Goal: Task Accomplishment & Management: Manage account settings

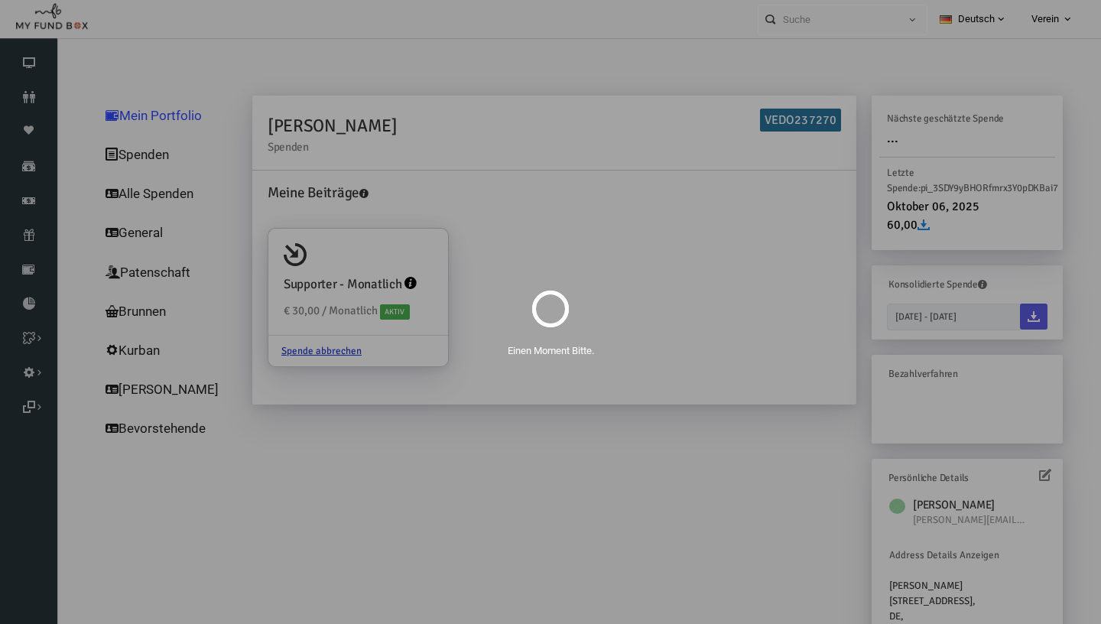
click at [30, 236] on div "Einen Moment Bitte." at bounding box center [550, 312] width 1101 height 624
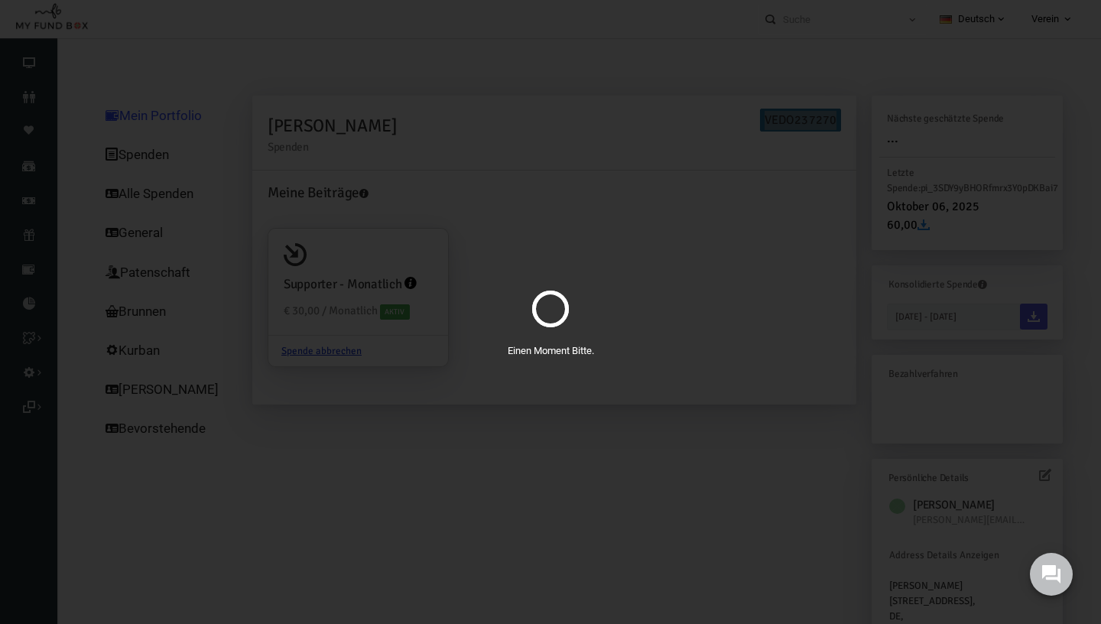
click at [31, 238] on div "Einen Moment Bitte." at bounding box center [550, 312] width 1101 height 624
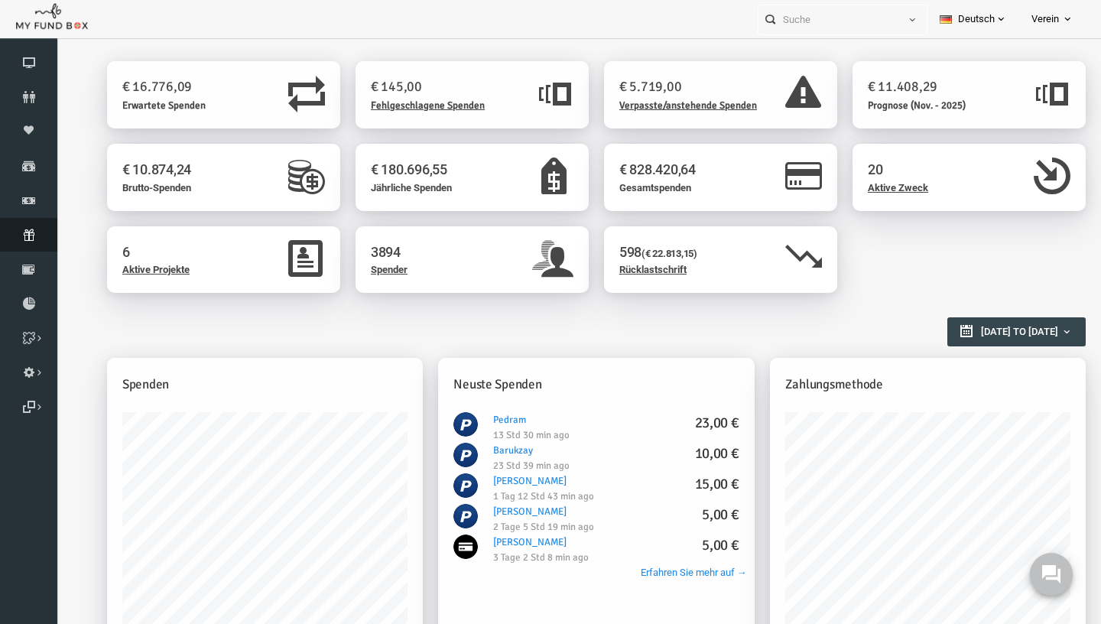
click at [41, 248] on link "Abonnement" at bounding box center [28, 235] width 57 height 34
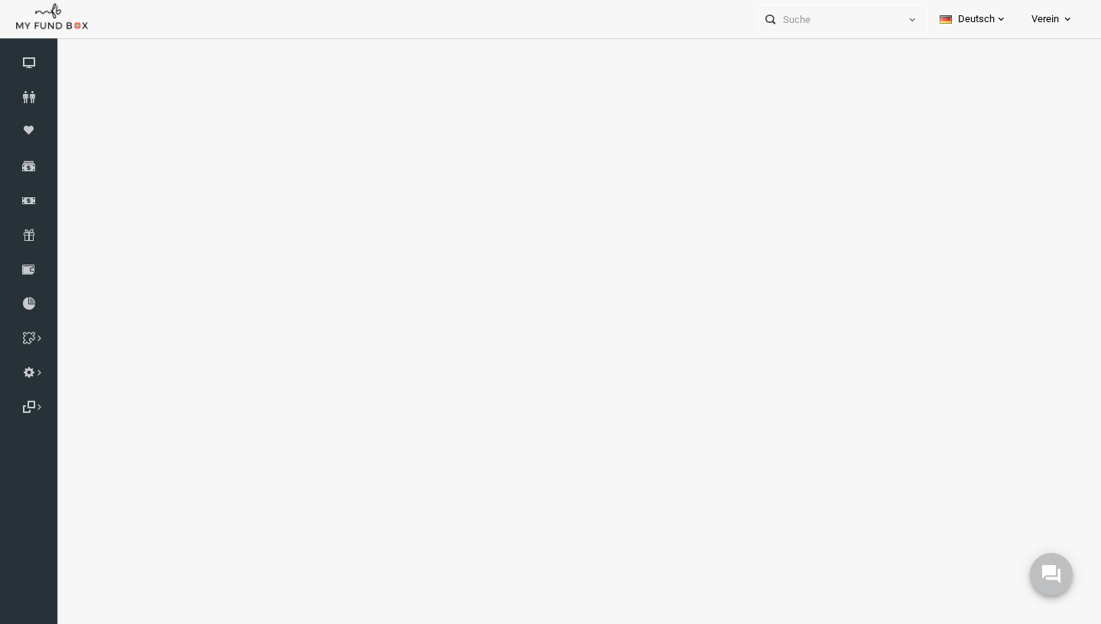
select select "100"
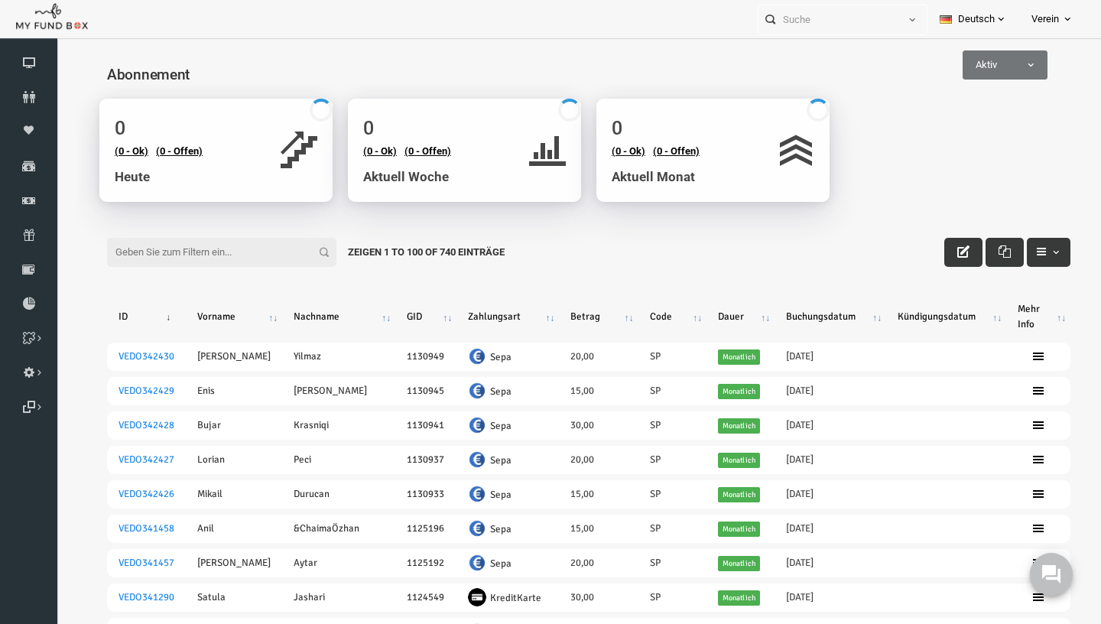
click at [174, 245] on input "Filter:" at bounding box center [200, 252] width 229 height 29
paste input "[PERSON_NAME][EMAIL_ADDRESS][DOMAIN_NAME]"
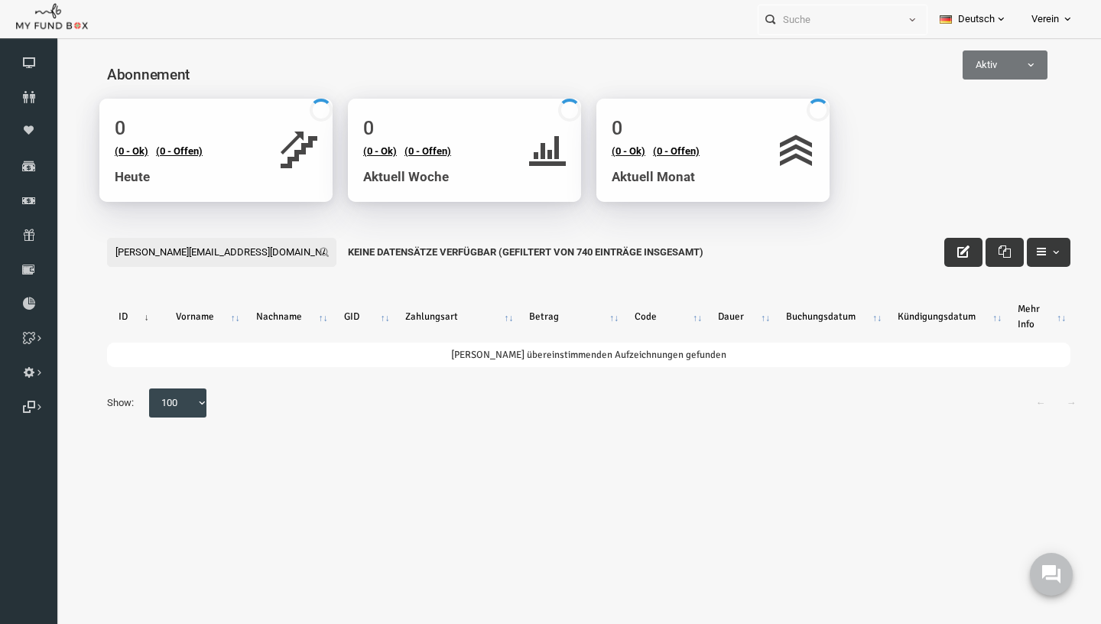
type input "[PERSON_NAME][EMAIL_ADDRESS][DOMAIN_NAME]"
click at [942, 73] on span at bounding box center [942, 73] width 0 height 0
select select "all"
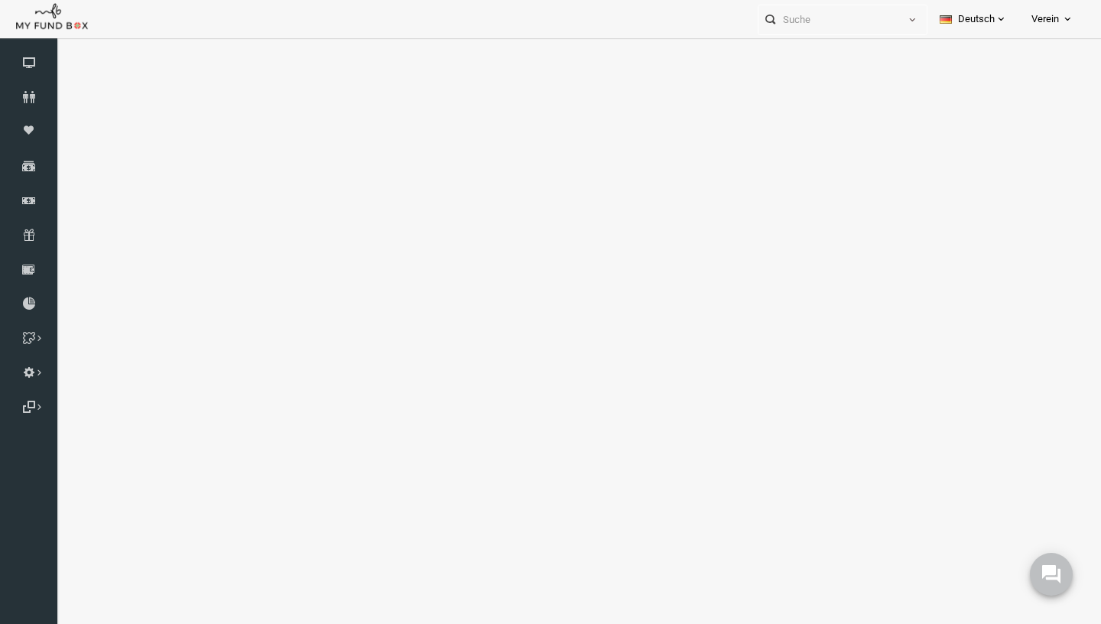
select select "100"
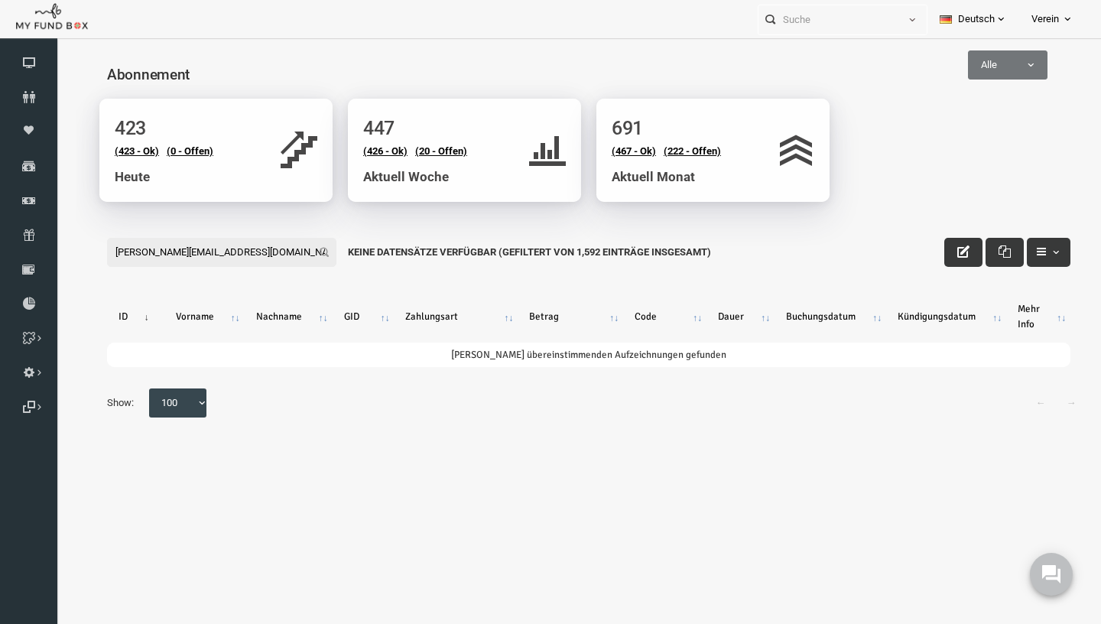
click at [220, 253] on input "[PERSON_NAME][EMAIL_ADDRESS][DOMAIN_NAME]" at bounding box center [200, 252] width 229 height 29
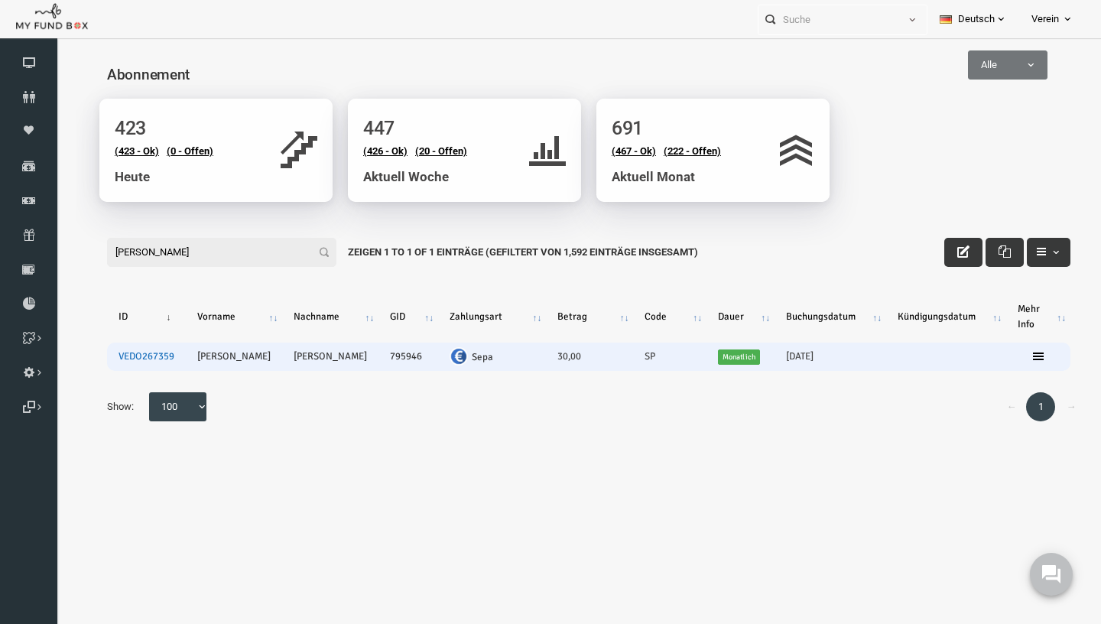
type input "[PERSON_NAME]"
click at [128, 359] on link "VEDO267359" at bounding box center [125, 356] width 56 height 12
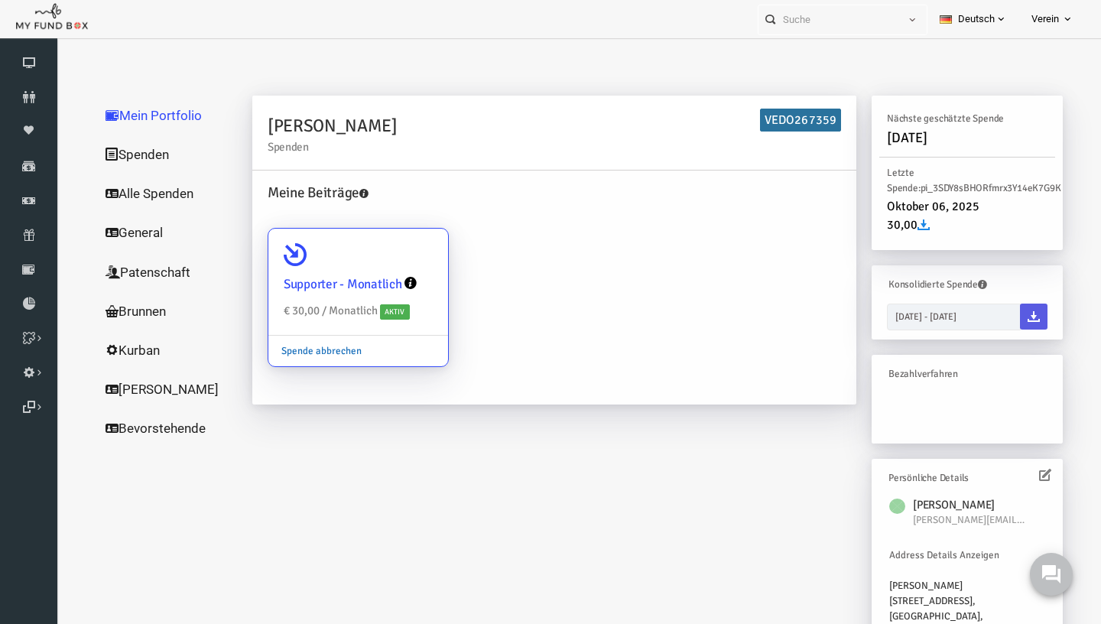
click at [314, 352] on link "Spende abbrechen" at bounding box center [300, 351] width 106 height 29
click at [392, 265] on input "Supporter - Monatlich € 30,00 / Monatlich Aktiv Spende abbrechen" at bounding box center [407, 250] width 31 height 31
radio input "true"
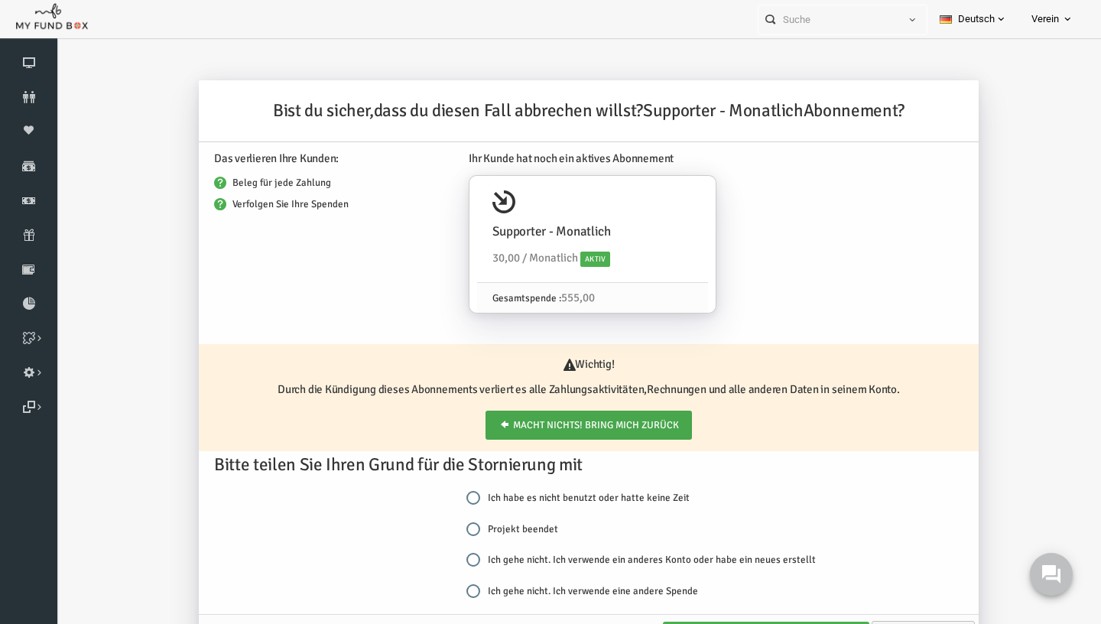
scroll to position [18, 0]
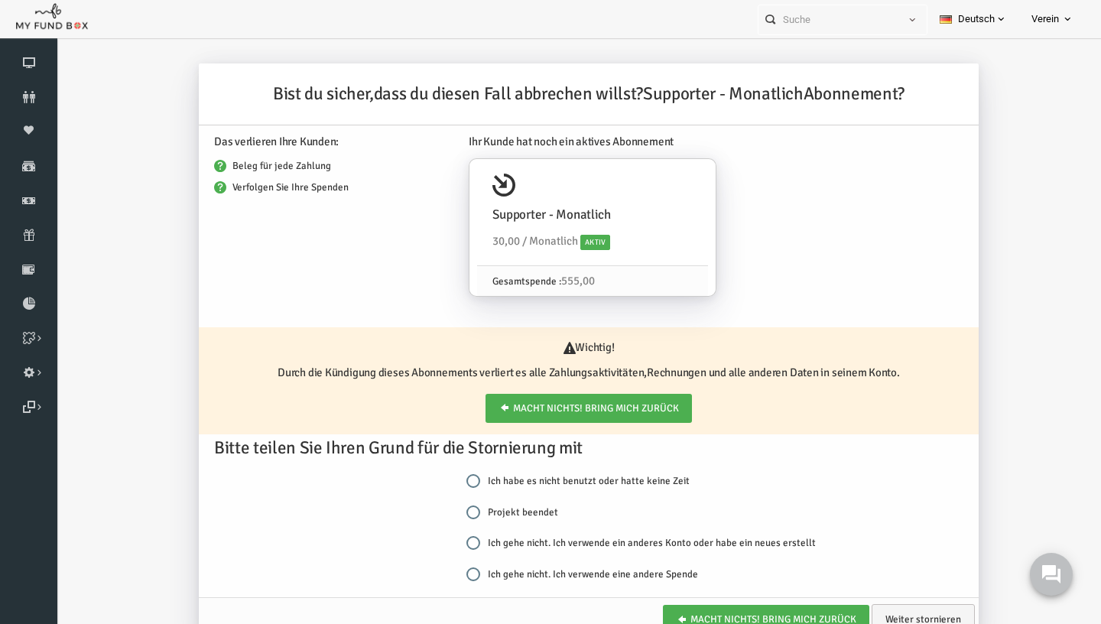
click at [492, 505] on label "Projekt beendet" at bounding box center [491, 512] width 92 height 15
click at [459, 506] on input "Projekt beendet" at bounding box center [452, 513] width 14 height 14
radio input "true"
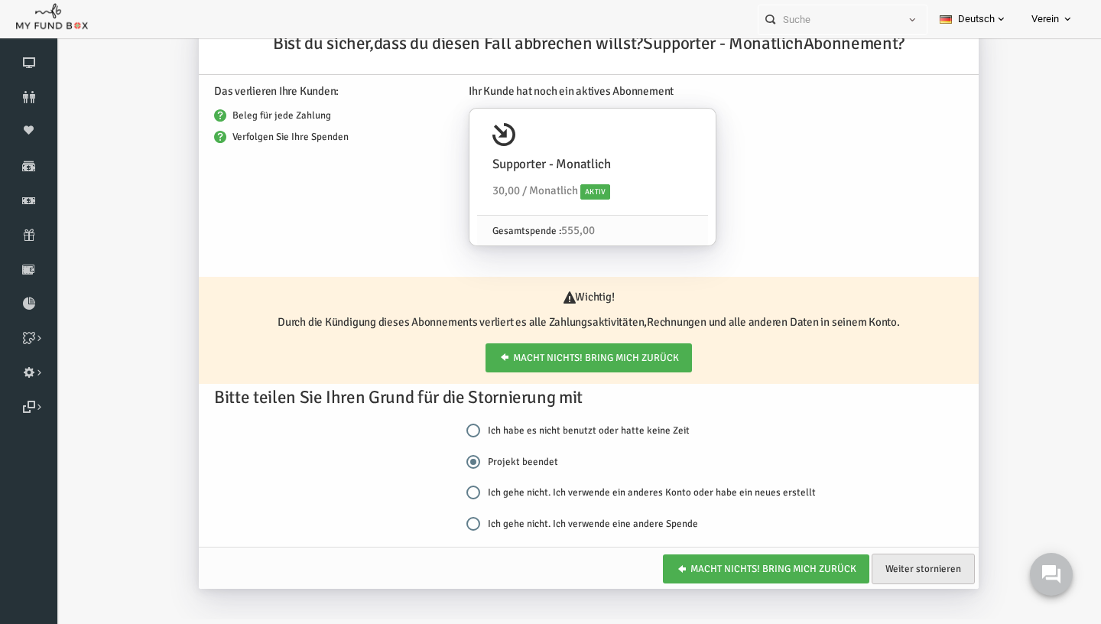
click at [905, 574] on link "Weiter stornieren" at bounding box center [901, 569] width 103 height 31
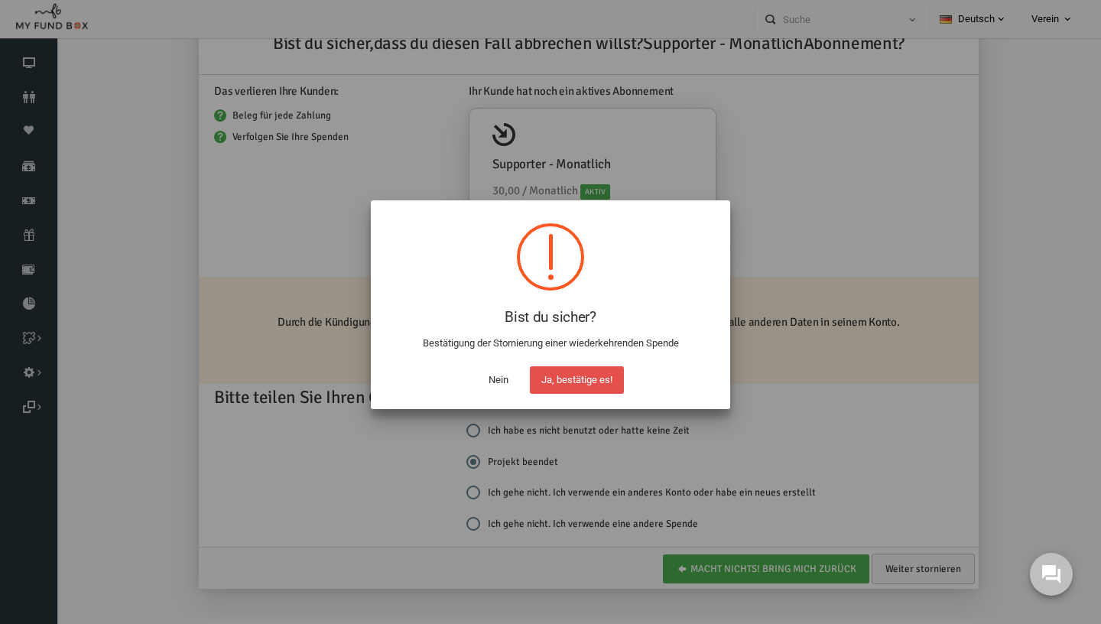
click at [570, 381] on button "Ja, bestätige es!" at bounding box center [577, 380] width 94 height 28
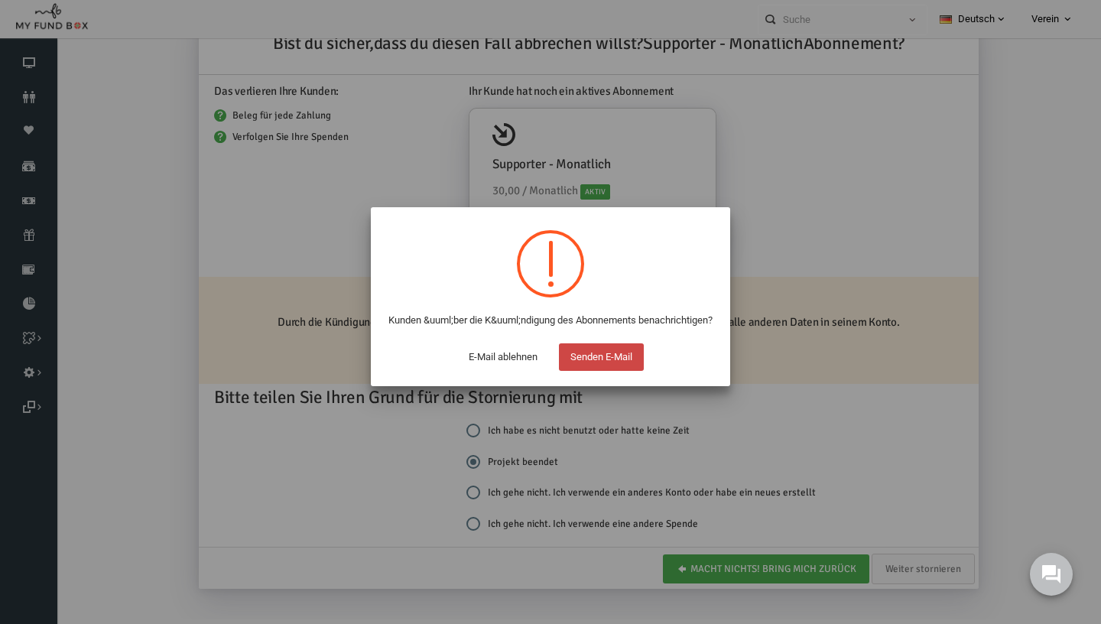
click at [604, 371] on button "Senden E-Mail" at bounding box center [601, 357] width 85 height 28
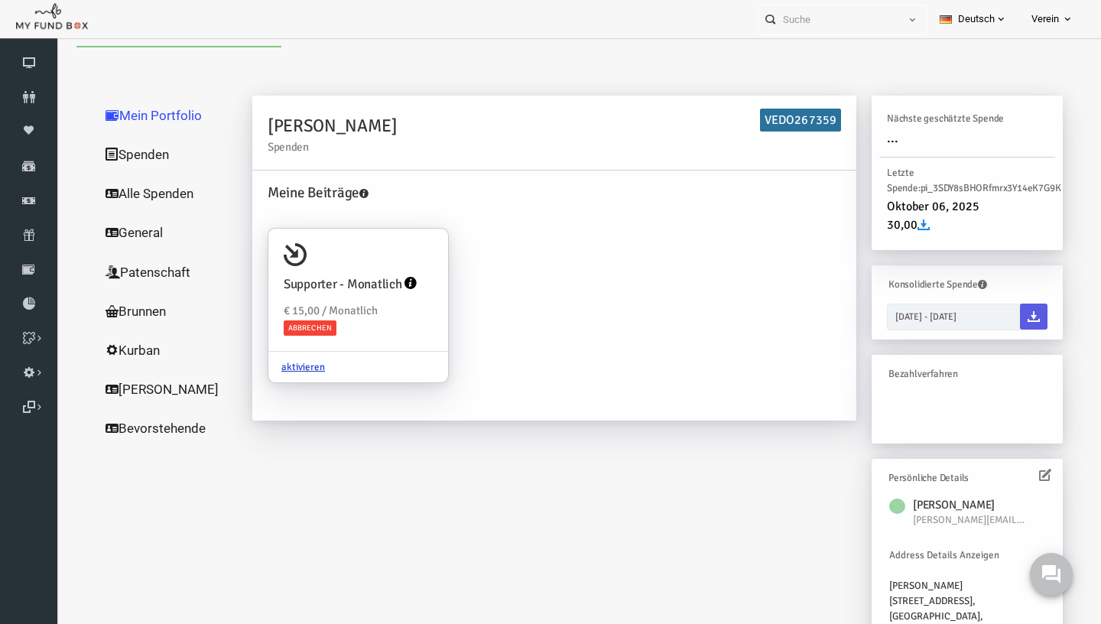
scroll to position [0, 0]
click at [33, 246] on link "Abonnement" at bounding box center [28, 235] width 57 height 34
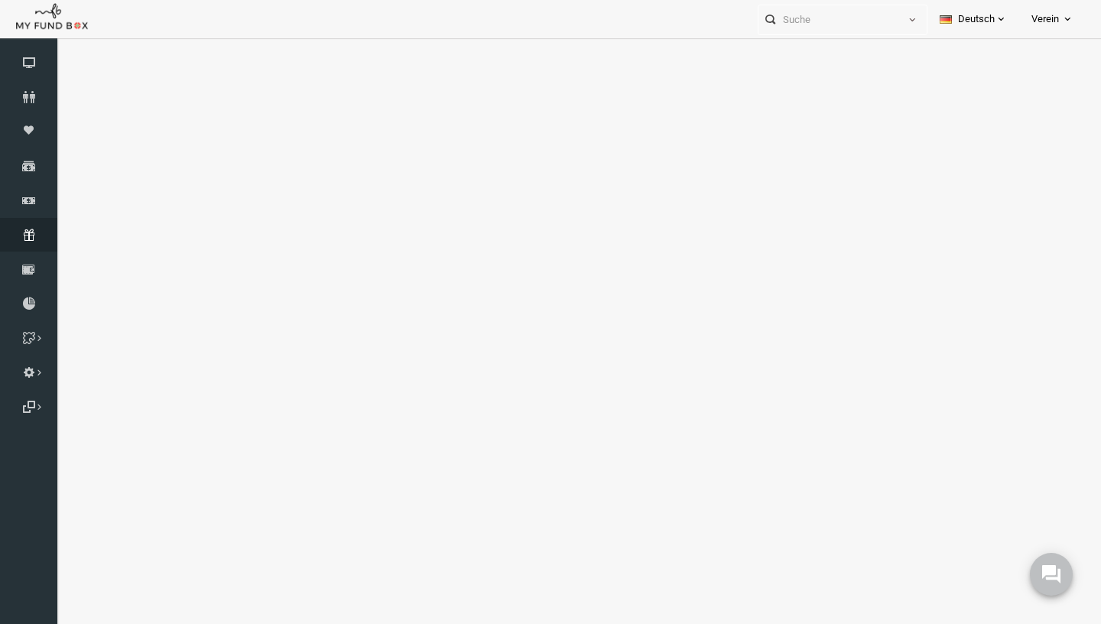
select select "100"
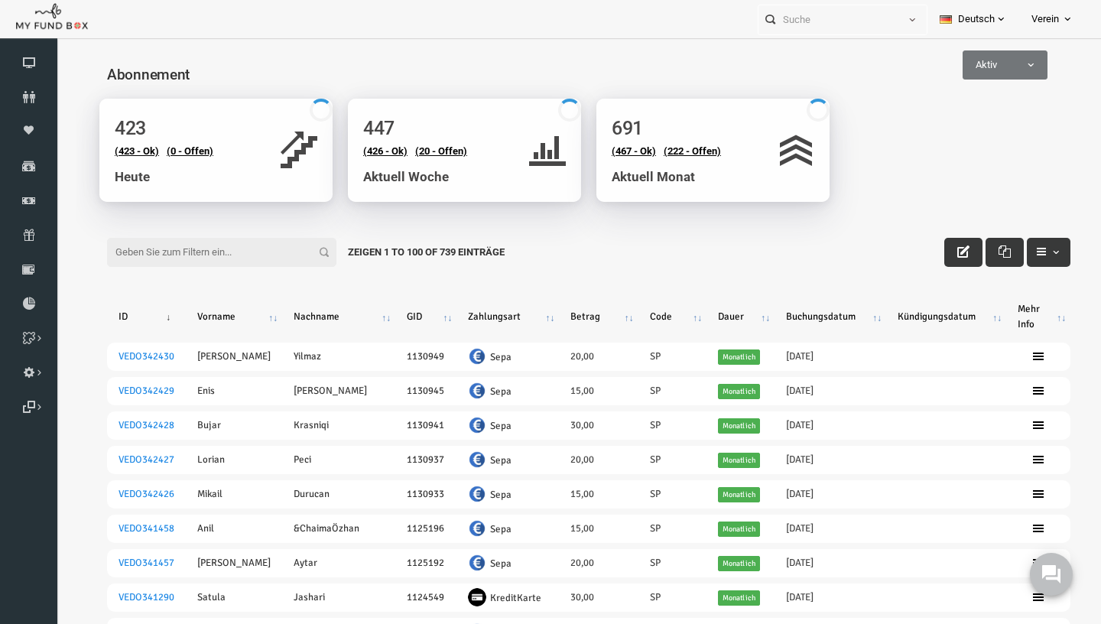
click at [213, 246] on input "Filter:" at bounding box center [200, 252] width 229 height 29
paste input "VEDO237270"
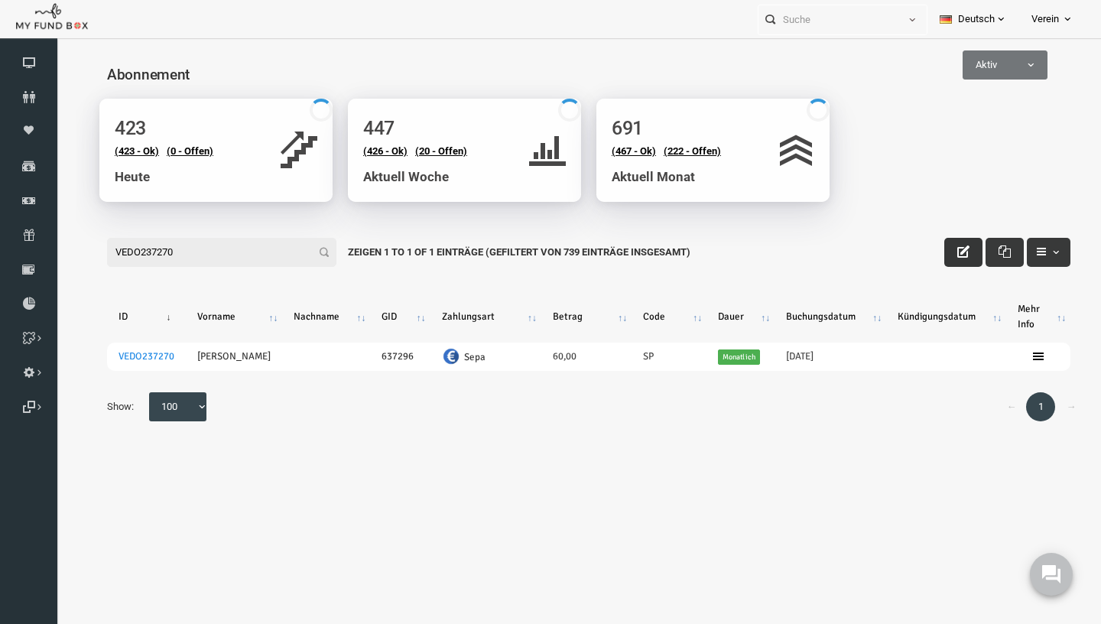
type input "VEDO237270"
click at [938, 254] on icon "button" at bounding box center [942, 252] width 12 height 12
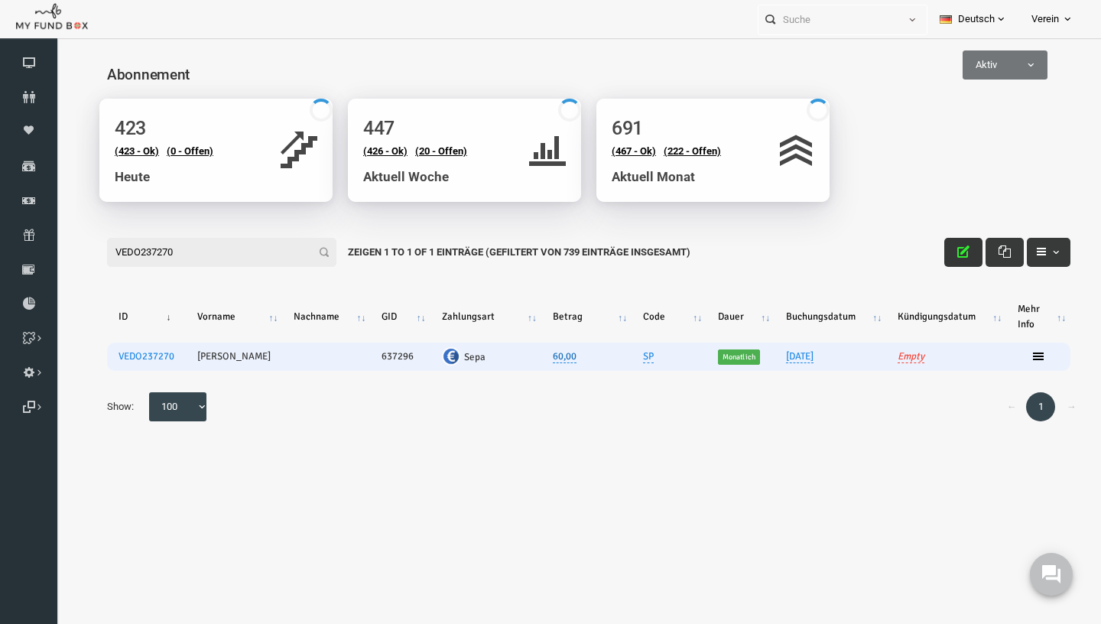
click at [535, 358] on link "60,00" at bounding box center [544, 356] width 24 height 13
type input "30,00"
click at [591, 311] on icon "submit" at bounding box center [596, 311] width 12 height 12
click at [948, 254] on icon "button" at bounding box center [942, 252] width 12 height 12
click at [480, 442] on div "Search: Mit ID: Hinweis :ID sollte mindestens 5 Ziffern sein Name: Hinweis :Nam…" at bounding box center [567, 334] width 1025 height 235
